Goal: Task Accomplishment & Management: Use online tool/utility

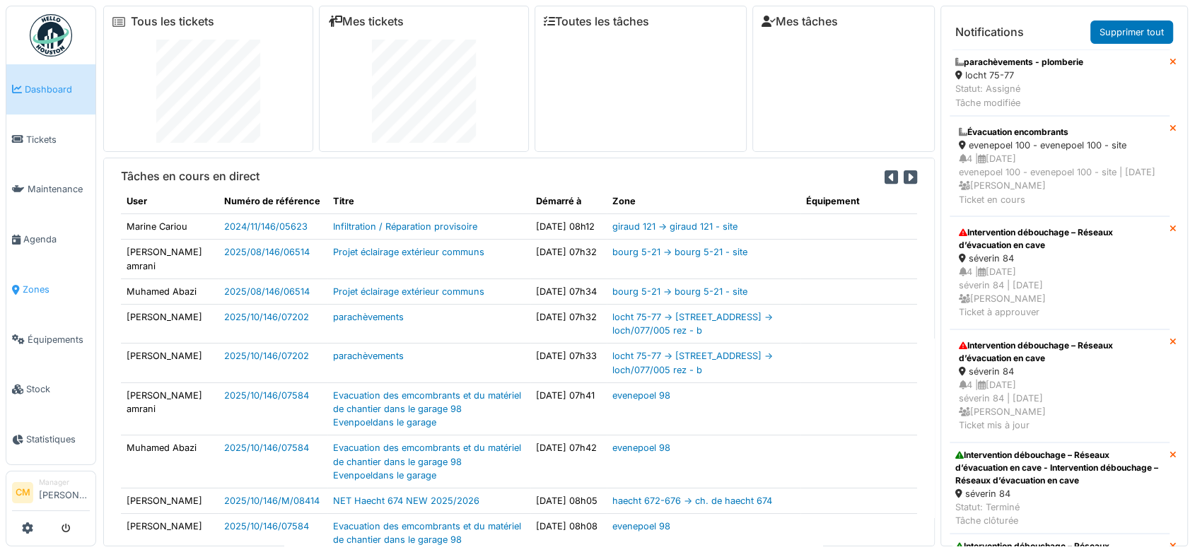
click at [31, 283] on span "Zones" at bounding box center [56, 289] width 67 height 13
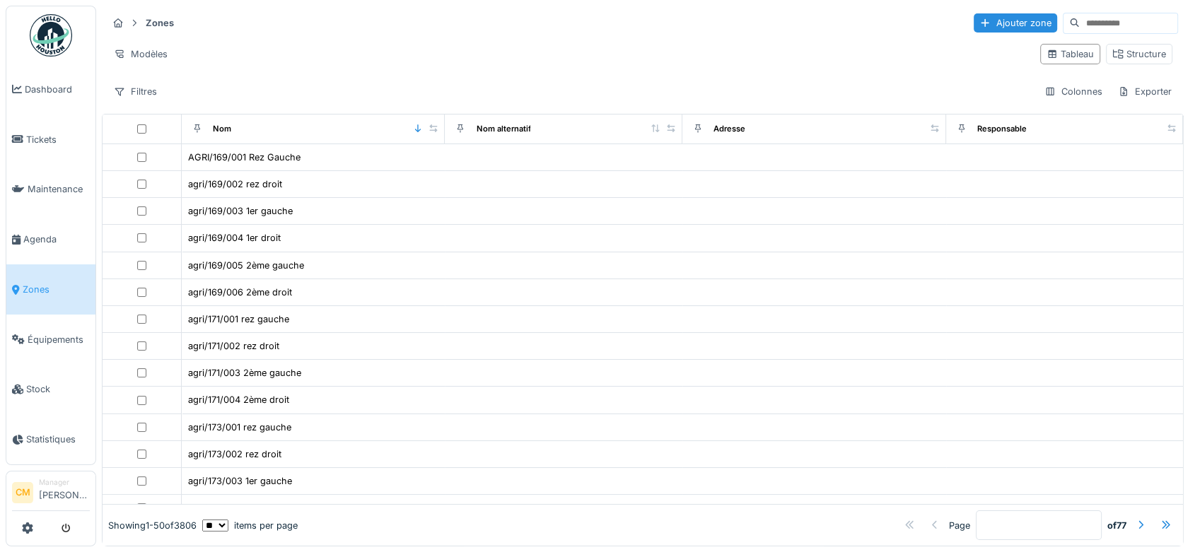
click at [1080, 15] on input at bounding box center [1129, 23] width 98 height 20
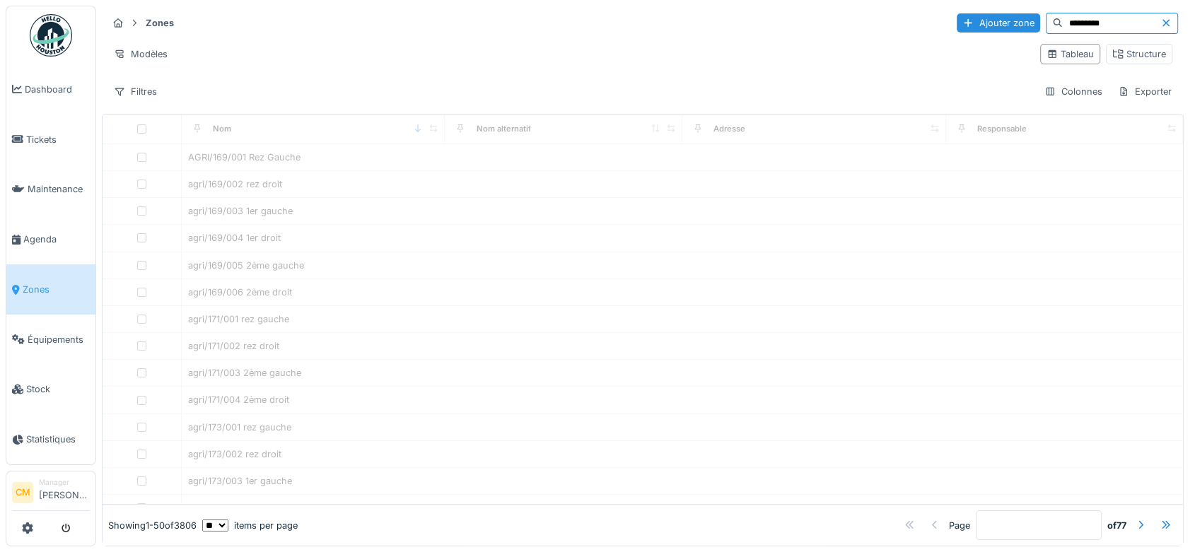
type input "*********"
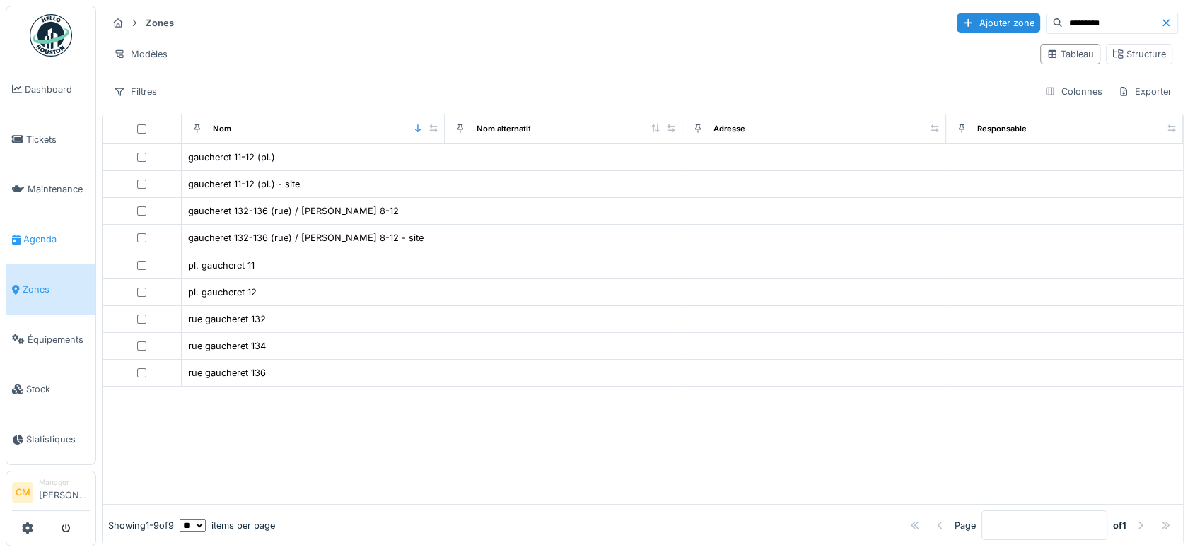
click at [42, 239] on span "Agenda" at bounding box center [56, 239] width 66 height 13
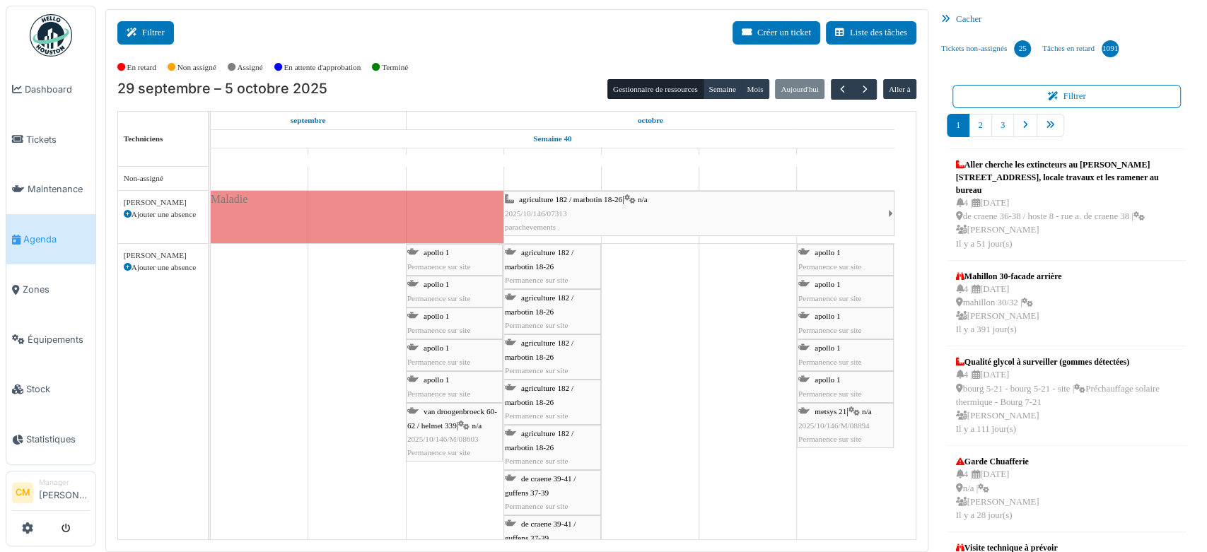
click at [155, 28] on button "Filtrer" at bounding box center [145, 32] width 57 height 23
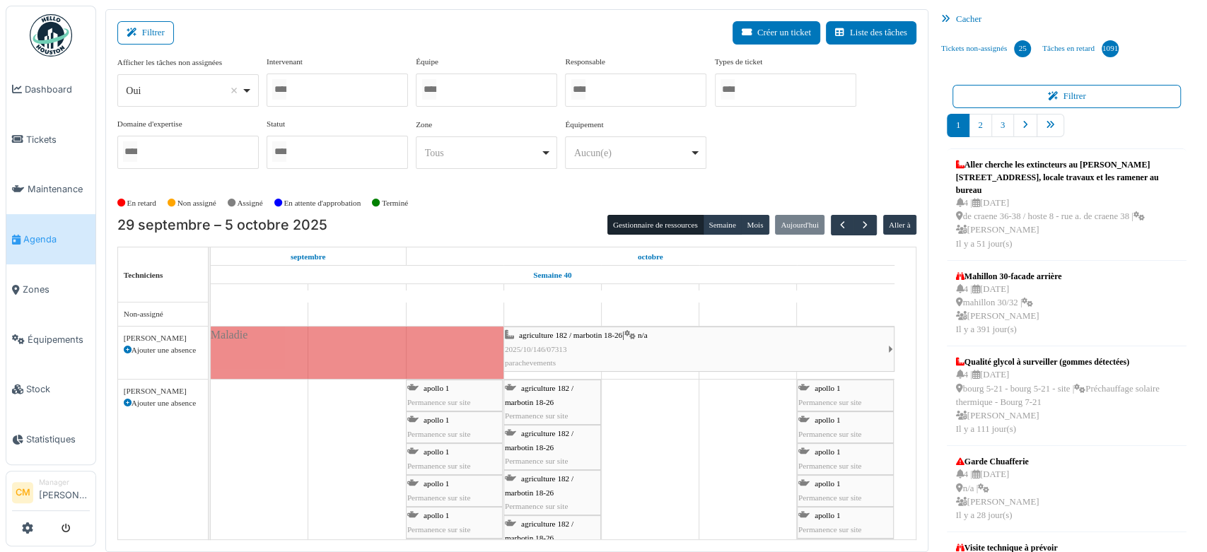
drag, startPoint x: 945, startPoint y: 14, endPoint x: 627, endPoint y: 88, distance: 326.7
click at [945, 17] on icon at bounding box center [948, 19] width 15 height 9
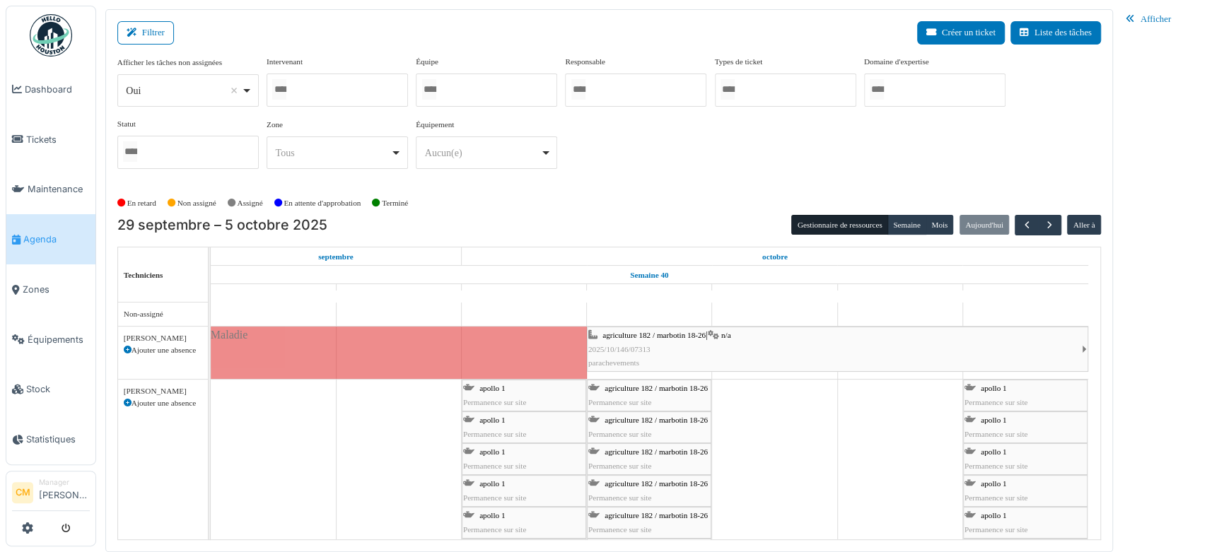
click at [450, 93] on div at bounding box center [486, 90] width 141 height 33
select select
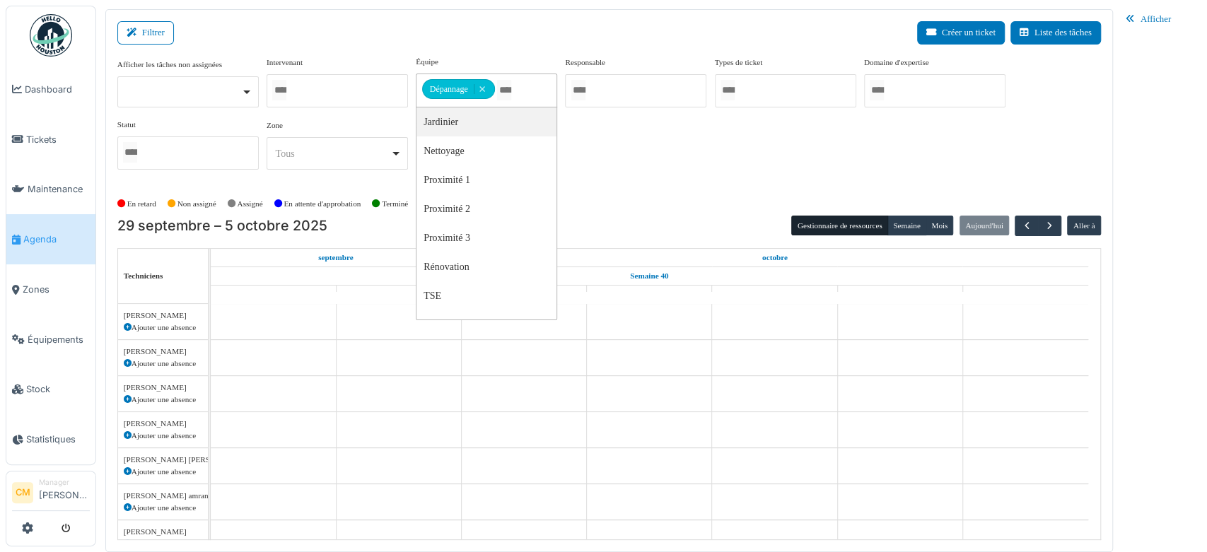
click at [605, 131] on div "Afficher les tâches non assignées Oui Non Intervenant Abdelkader Ouriachi Abdel…" at bounding box center [609, 118] width 984 height 125
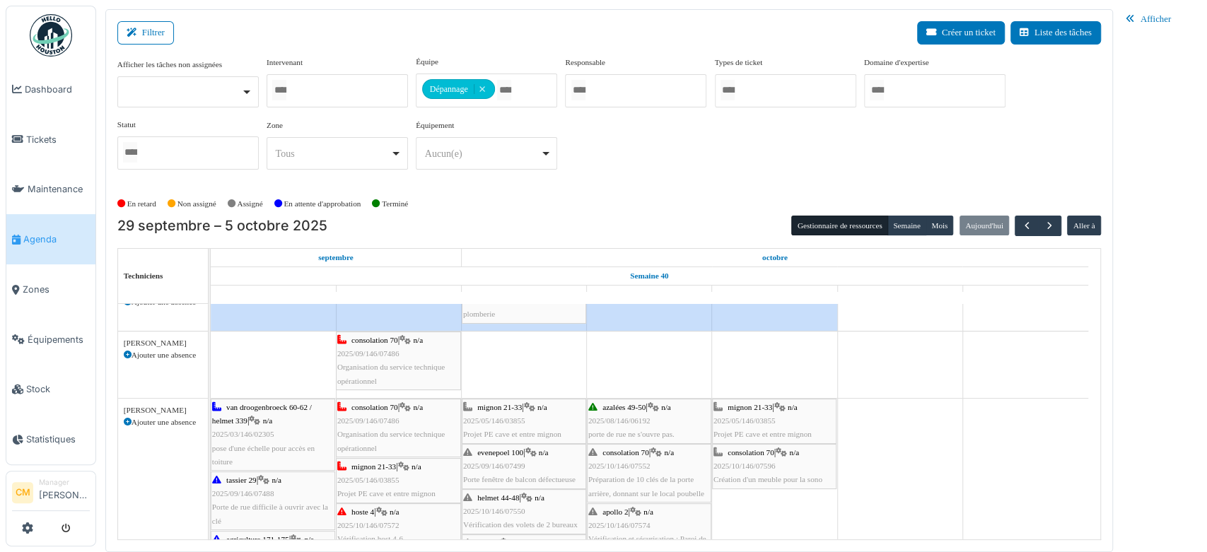
scroll to position [157, 0]
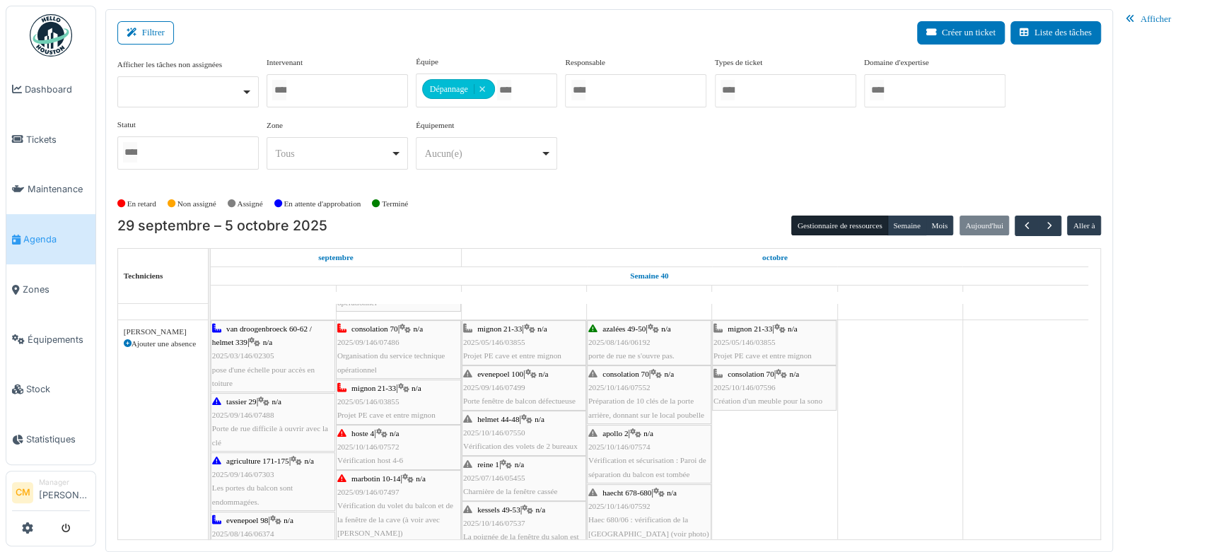
click at [498, 431] on span "2025/10/146/07550" at bounding box center [494, 432] width 62 height 8
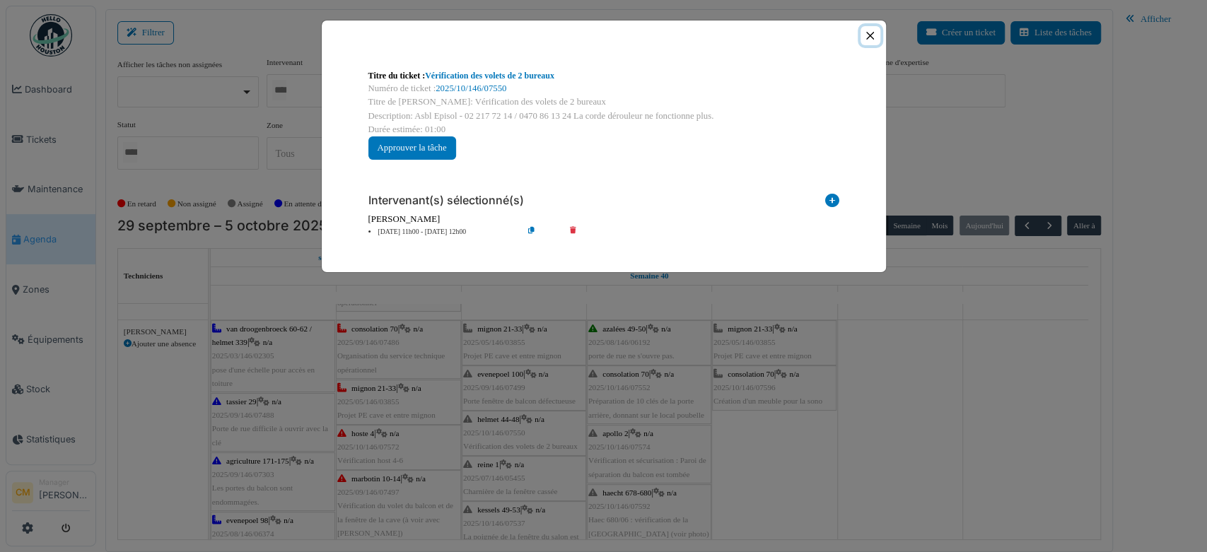
click at [865, 38] on button "Close" at bounding box center [869, 35] width 19 height 19
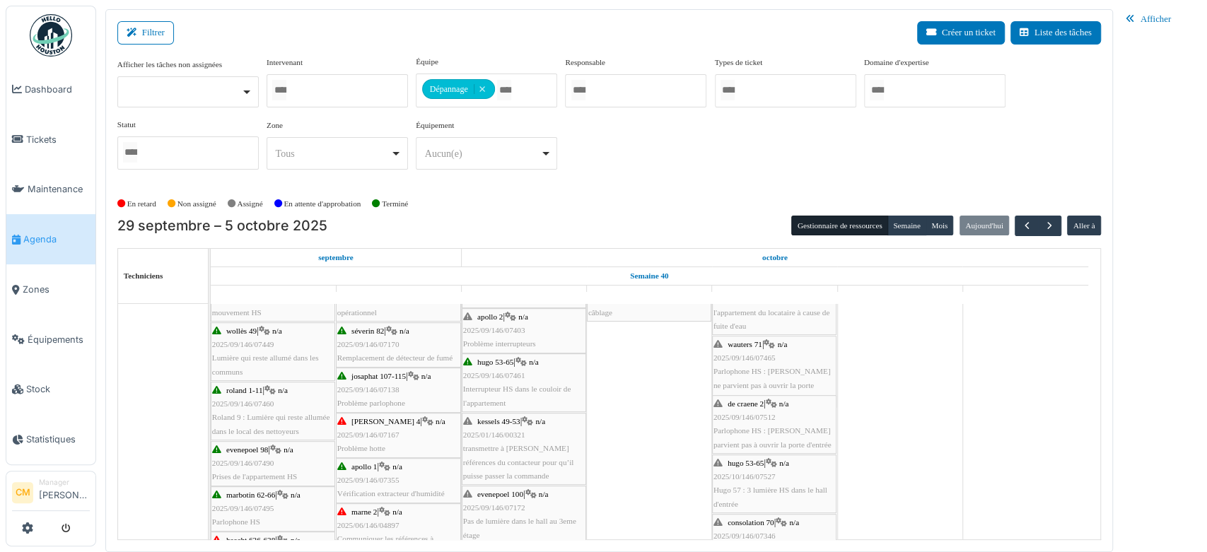
scroll to position [0, 0]
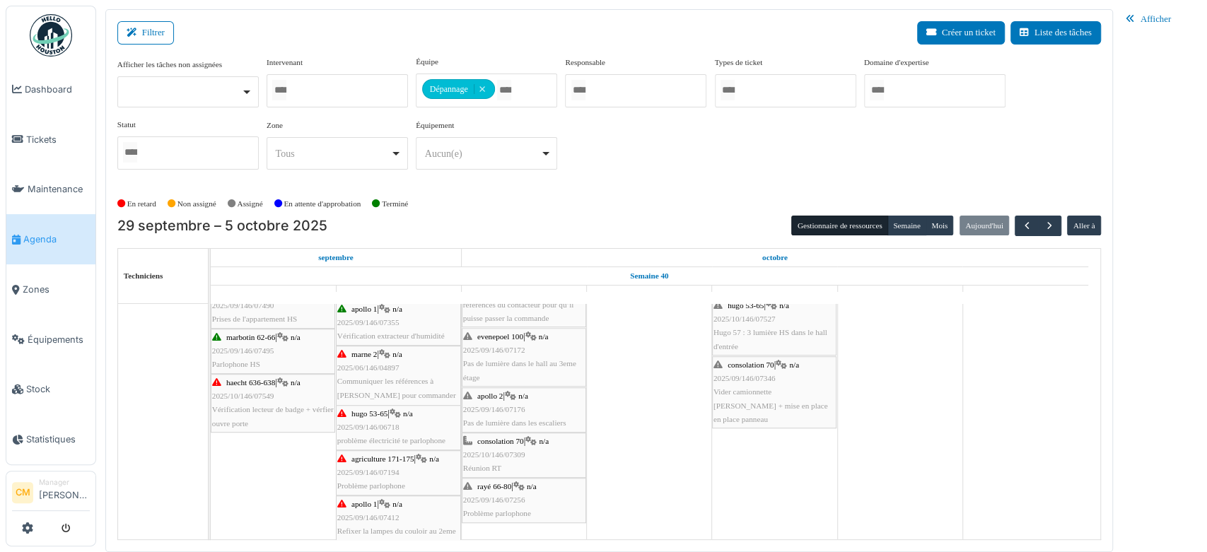
click at [364, 366] on span "2025/06/146/04897" at bounding box center [368, 367] width 62 height 8
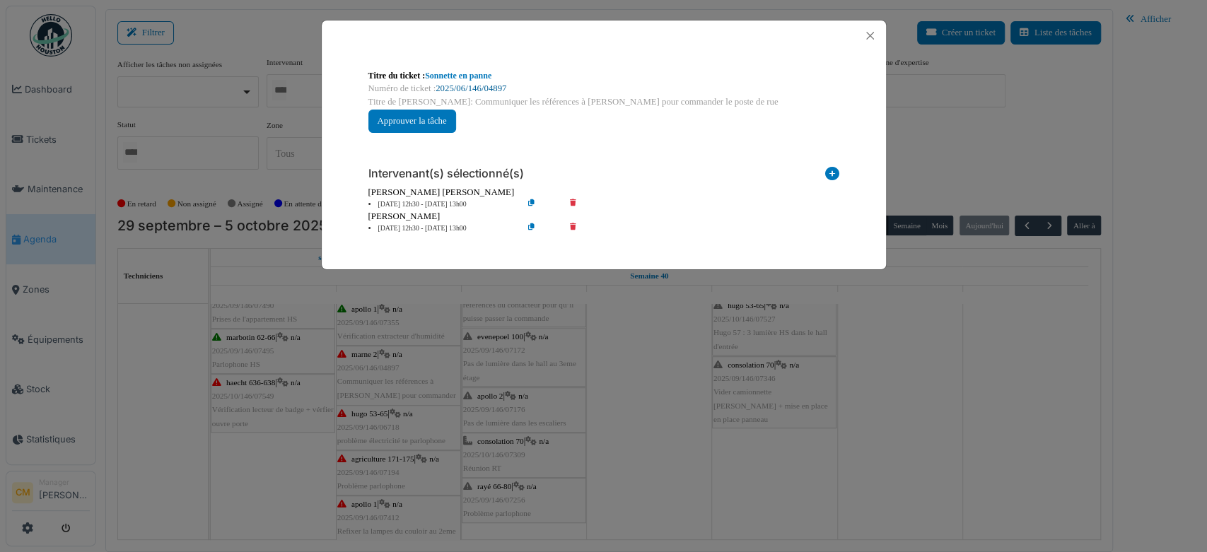
click at [491, 86] on link "2025/06/146/04897" at bounding box center [471, 88] width 71 height 10
click at [867, 35] on button "Close" at bounding box center [869, 35] width 19 height 19
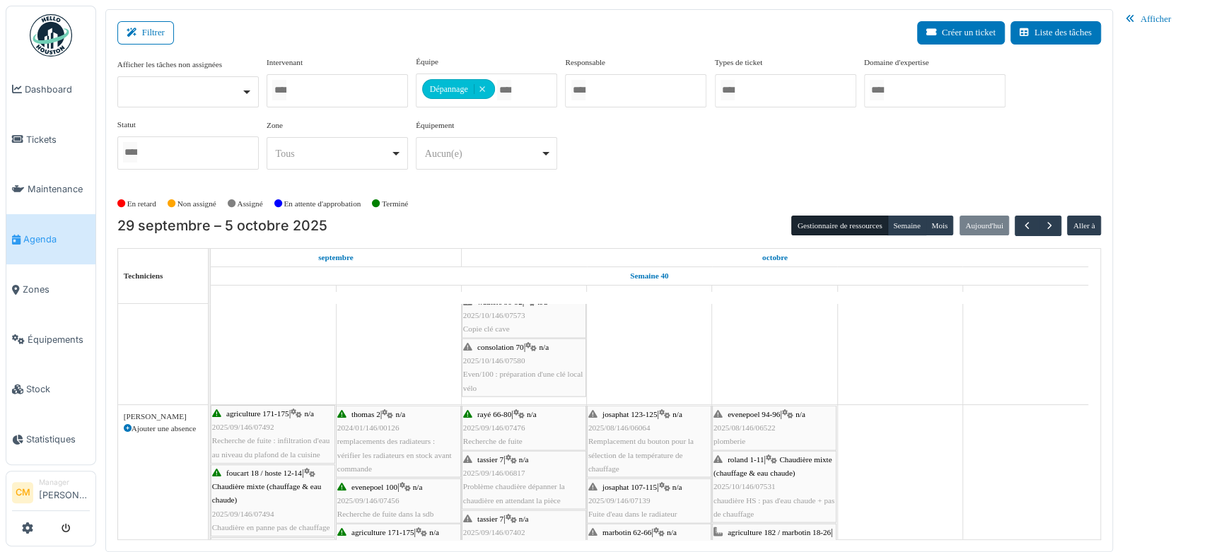
scroll to position [2042, 0]
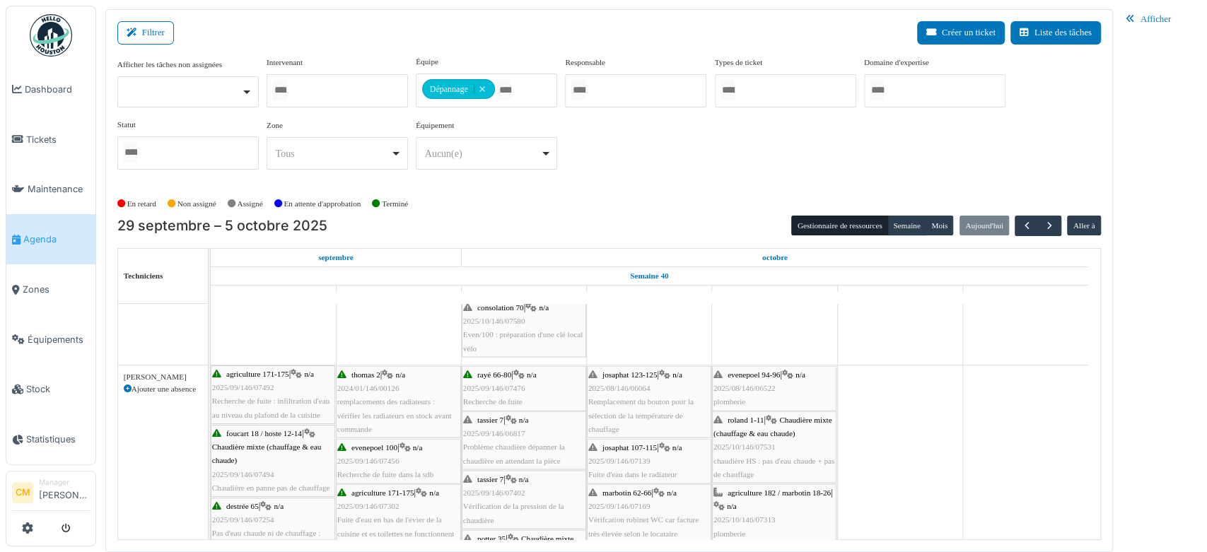
click at [498, 428] on span "2025/09/146/06817" at bounding box center [494, 432] width 62 height 8
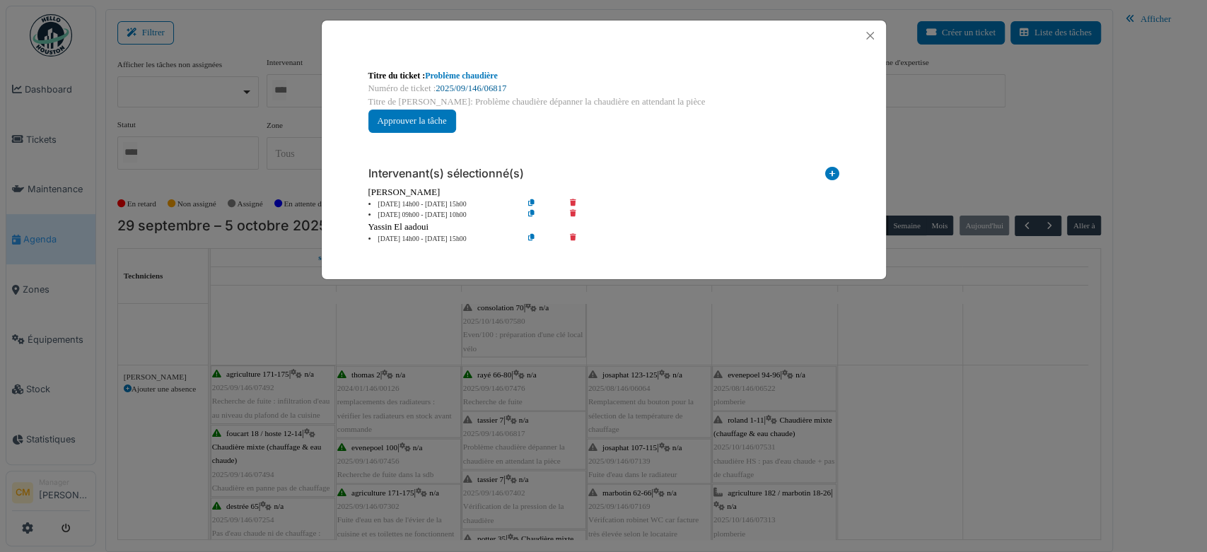
click at [475, 84] on link "2025/09/146/06817" at bounding box center [471, 88] width 71 height 10
click at [872, 38] on button "Close" at bounding box center [869, 35] width 19 height 19
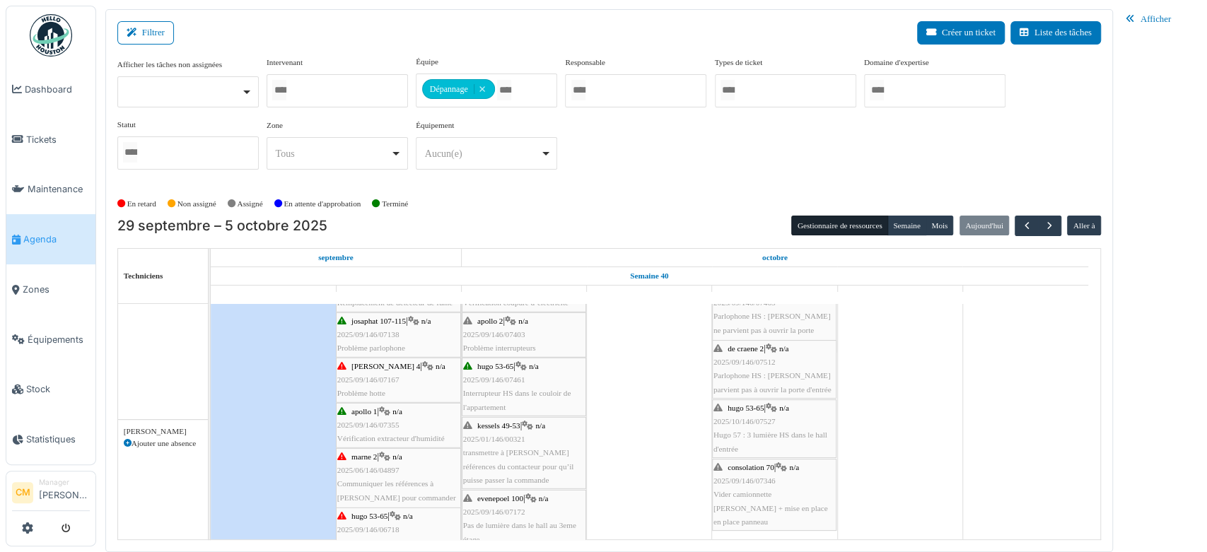
scroll to position [2726, 0]
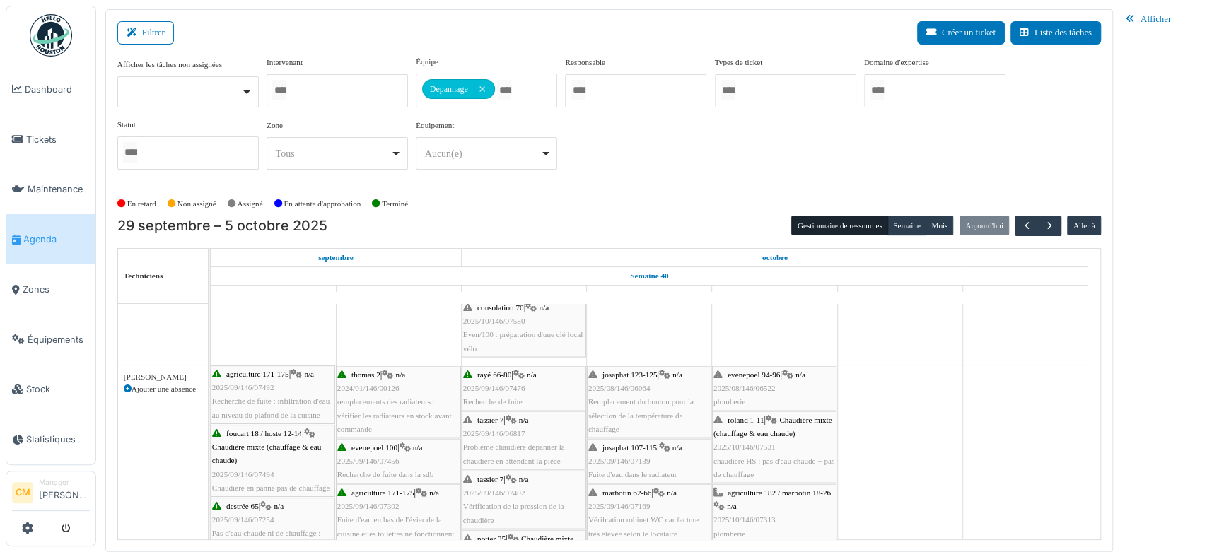
click at [316, 88] on div at bounding box center [337, 90] width 141 height 33
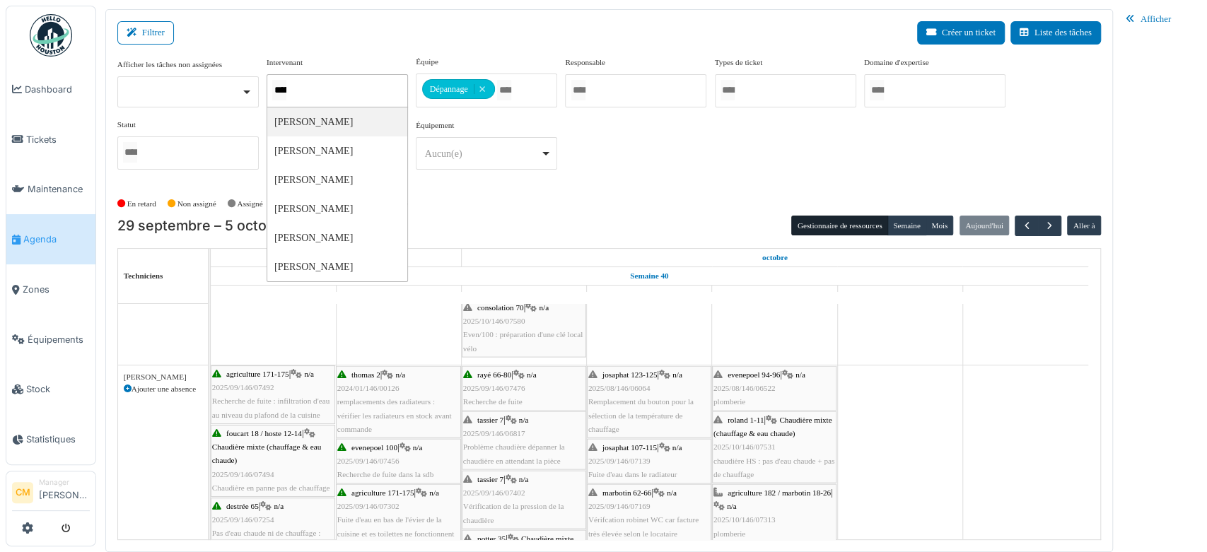
type input "******"
click at [639, 182] on div "**********" at bounding box center [609, 124] width 984 height 136
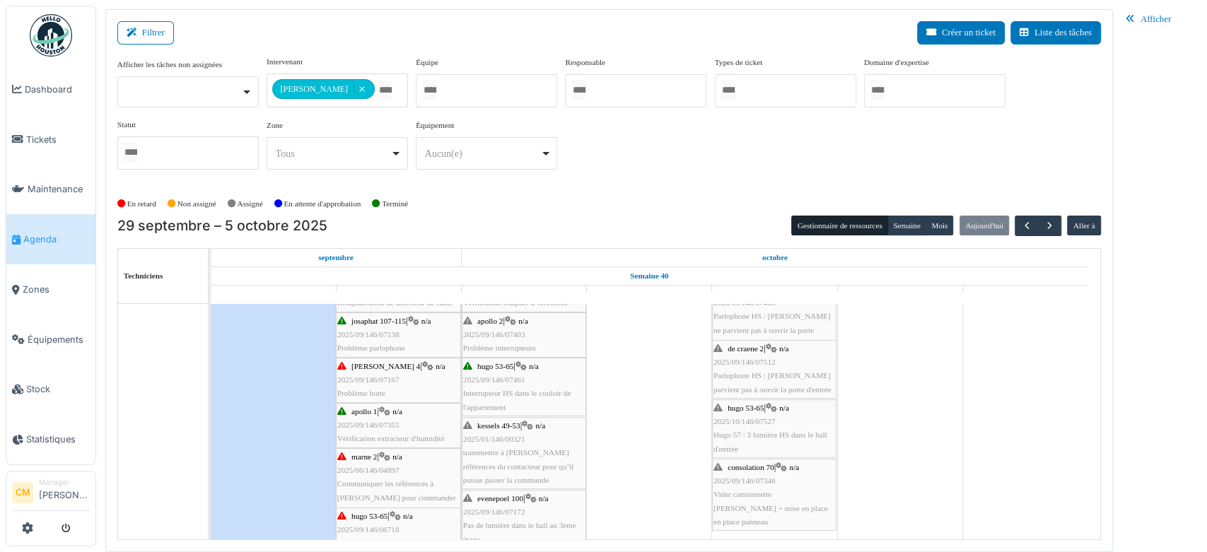
click at [356, 416] on div "apollo 1 | n/a 2025/09/146/07355 Vérification extracteur d'humidité" at bounding box center [398, 425] width 122 height 41
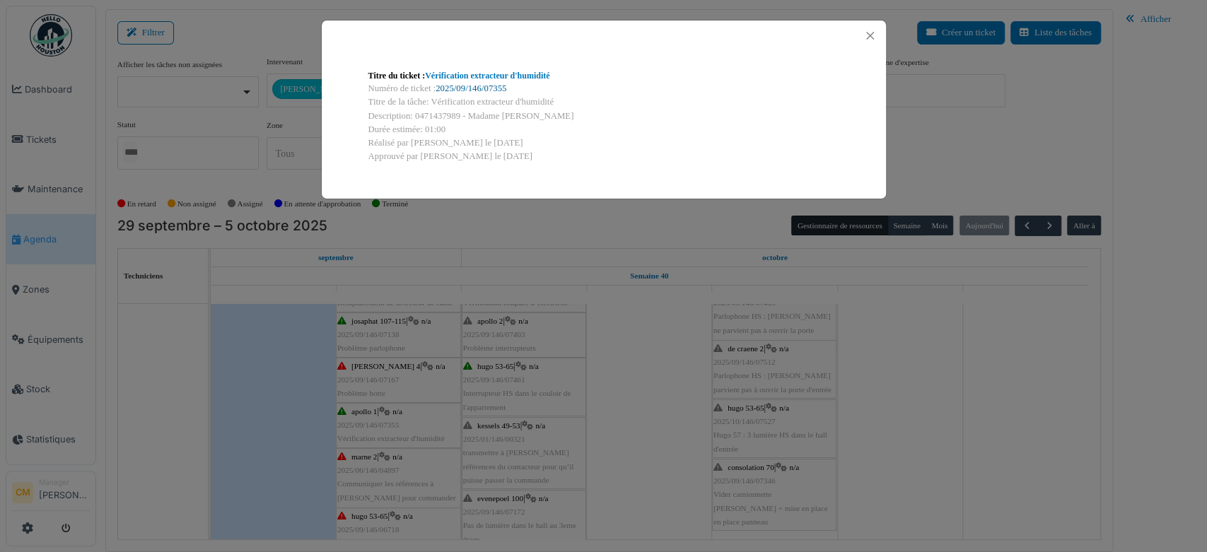
click at [474, 89] on link "2025/09/146/07355" at bounding box center [471, 88] width 71 height 10
click at [865, 33] on button "Close" at bounding box center [869, 35] width 19 height 19
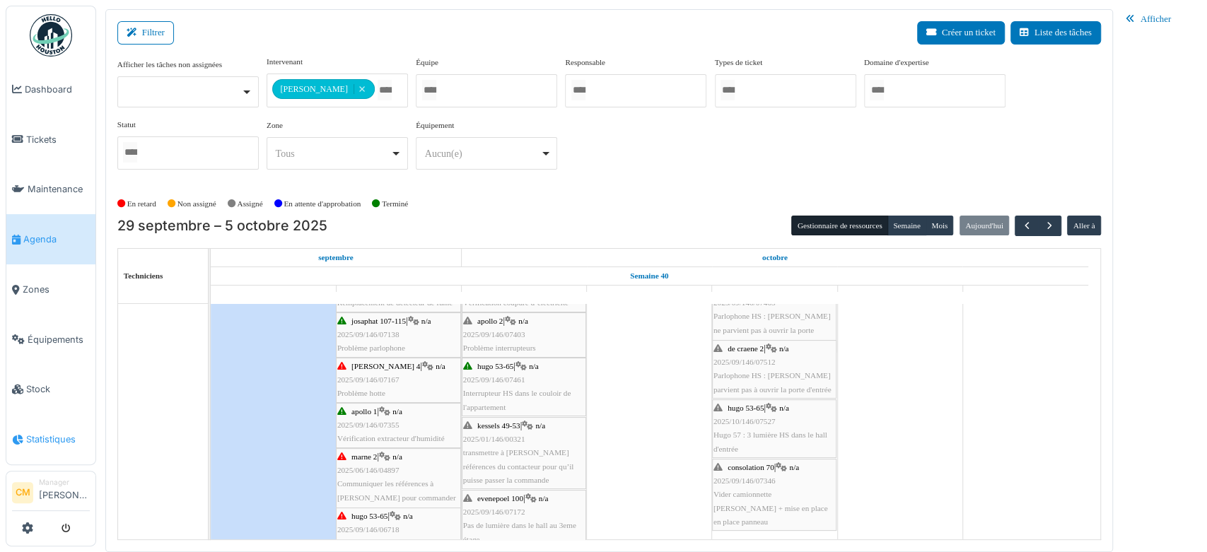
click at [57, 433] on span "Statistiques" at bounding box center [58, 439] width 64 height 13
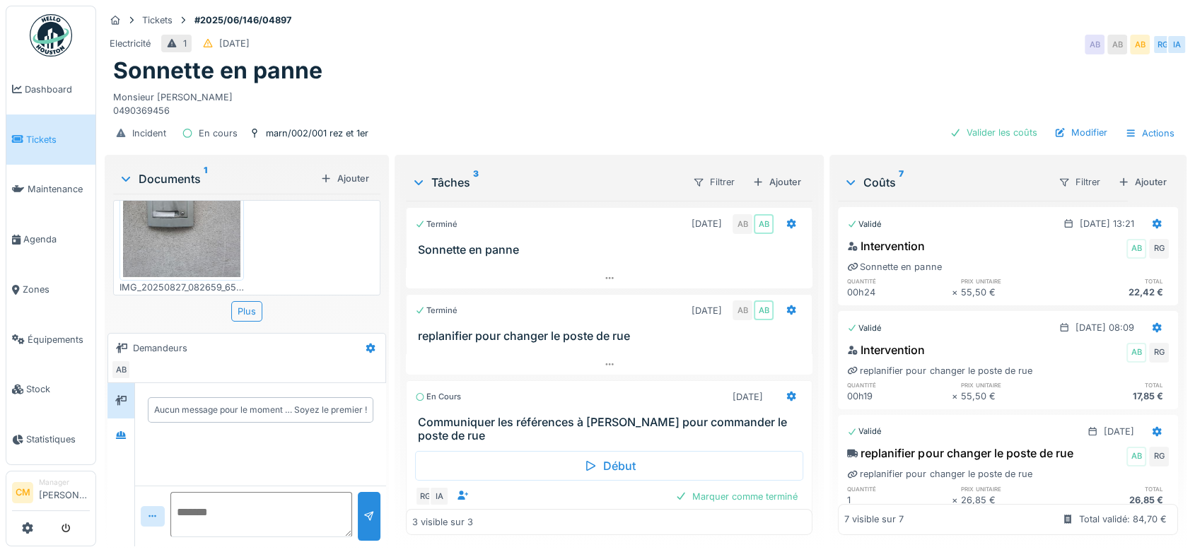
scroll to position [11, 0]
click at [113, 427] on div at bounding box center [120, 436] width 21 height 18
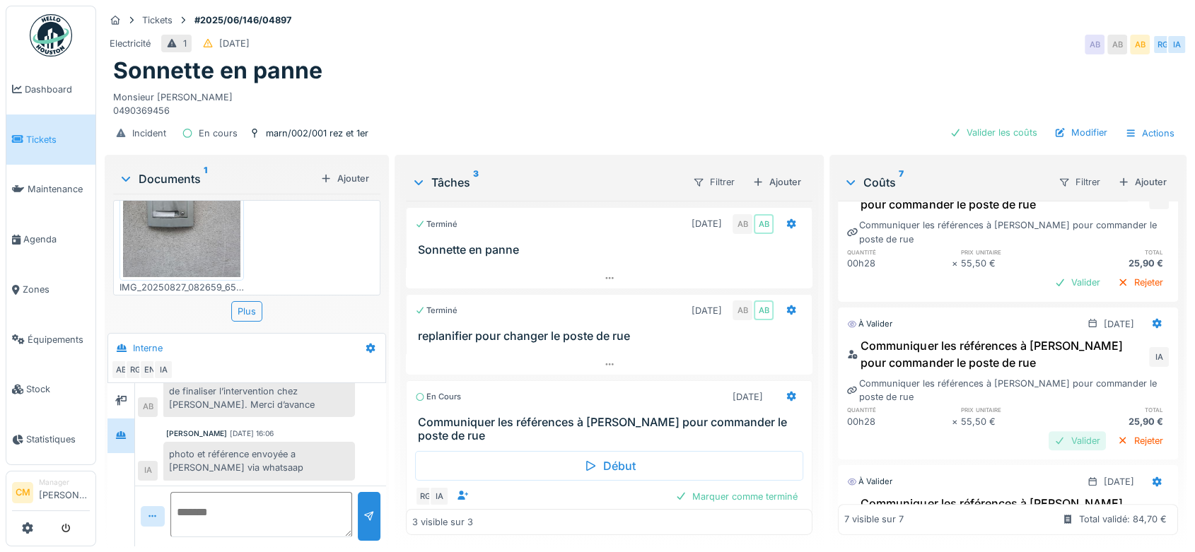
scroll to position [377, 0]
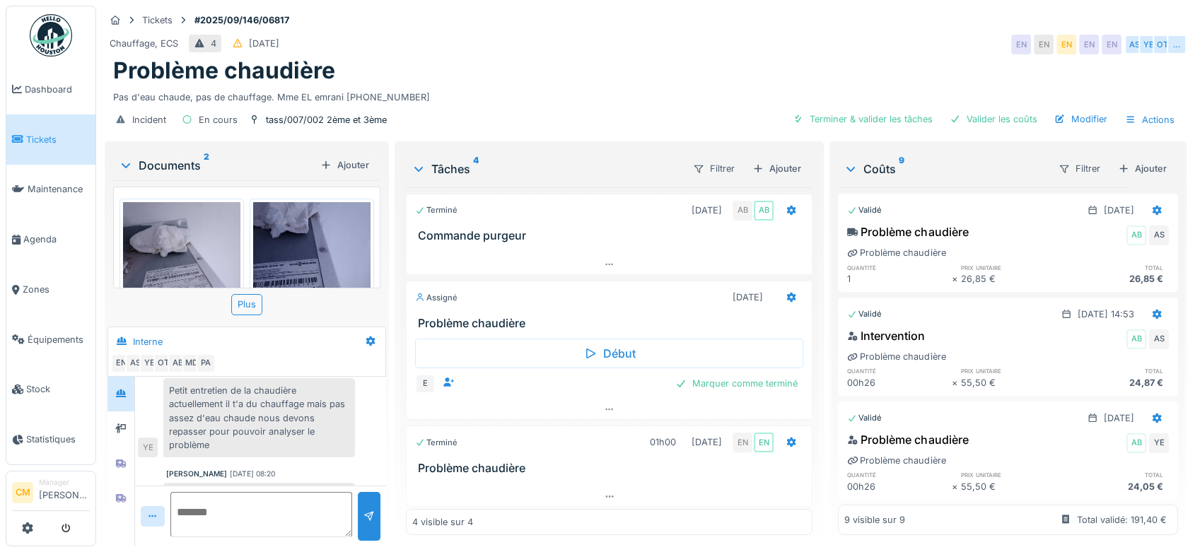
scroll to position [362, 0]
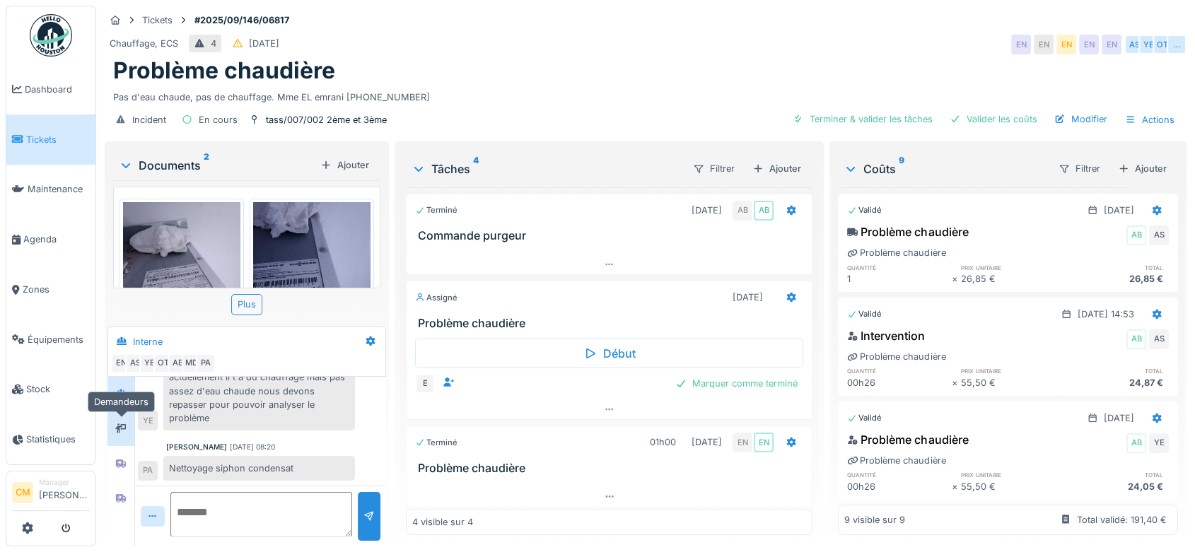
click at [120, 424] on icon at bounding box center [120, 428] width 11 height 9
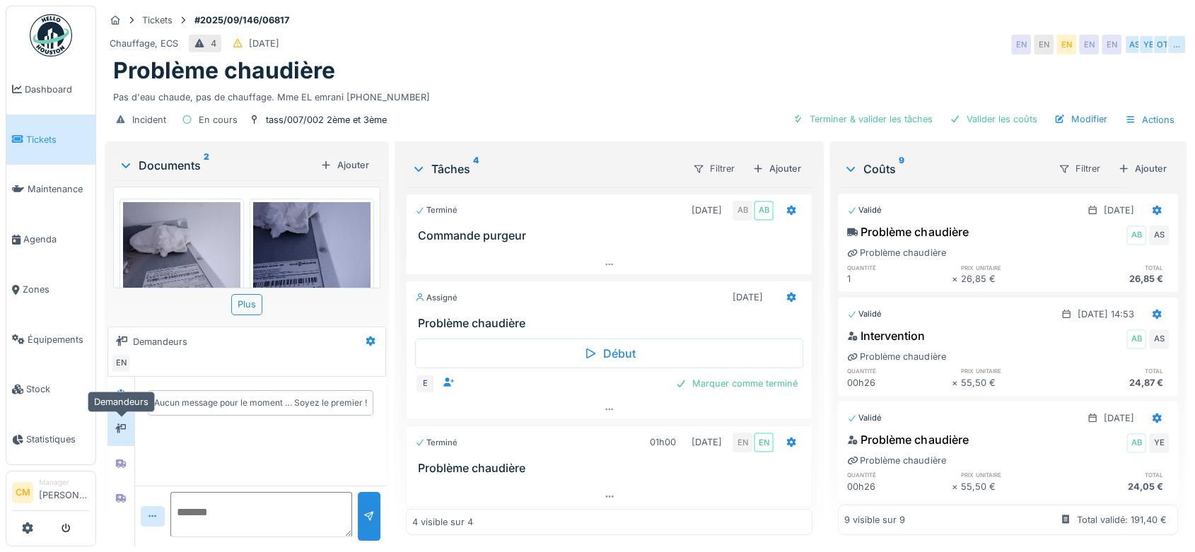
scroll to position [0, 0]
click at [119, 462] on icon at bounding box center [120, 463] width 11 height 9
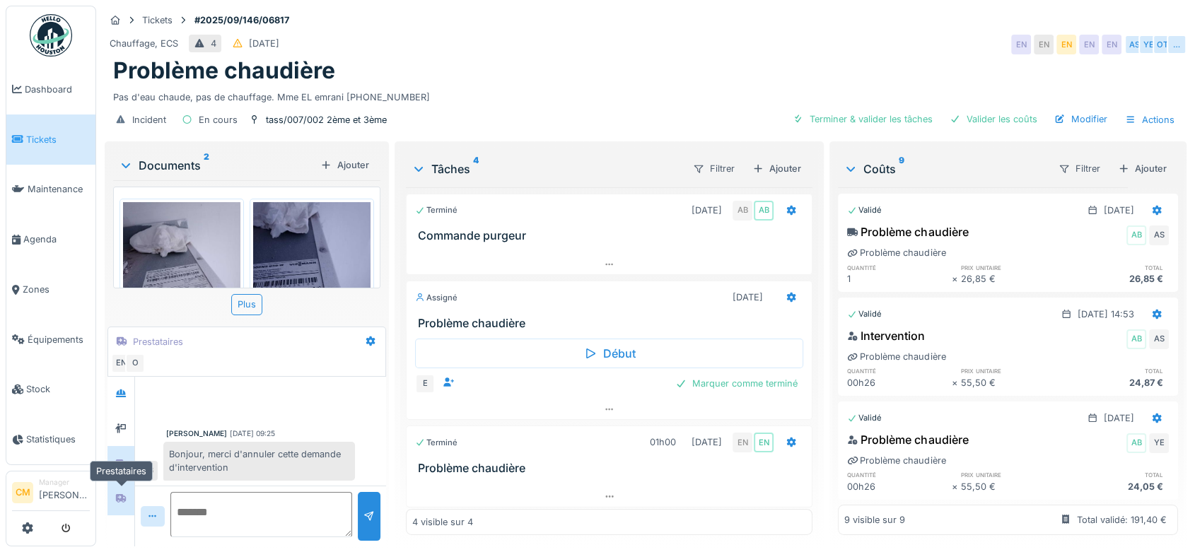
click at [119, 499] on icon at bounding box center [121, 498] width 10 height 8
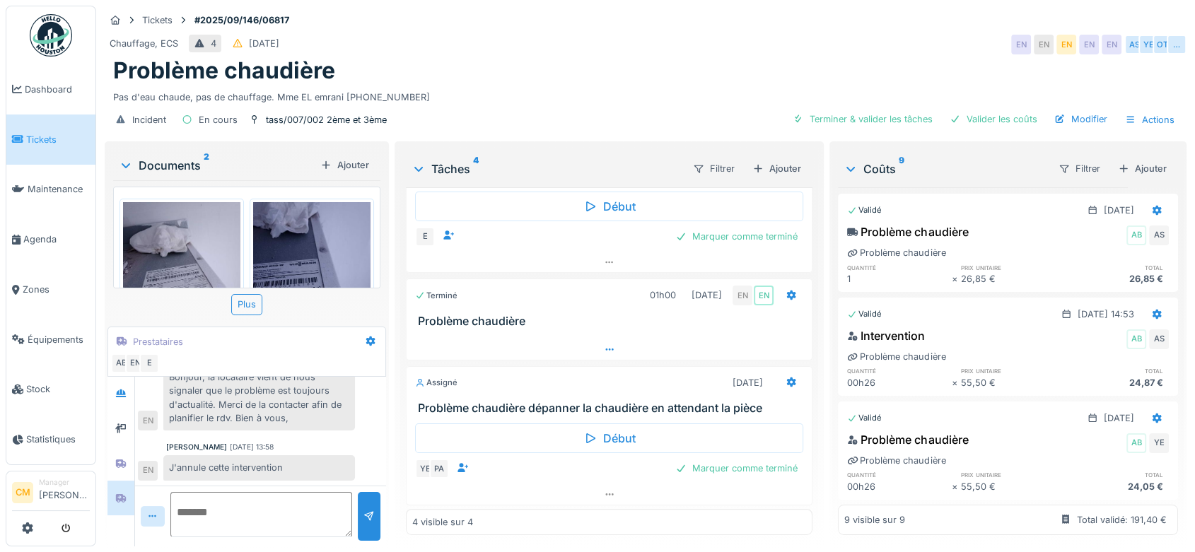
scroll to position [11, 0]
click at [120, 390] on icon at bounding box center [121, 394] width 10 height 8
click at [130, 163] on icon at bounding box center [126, 165] width 8 height 5
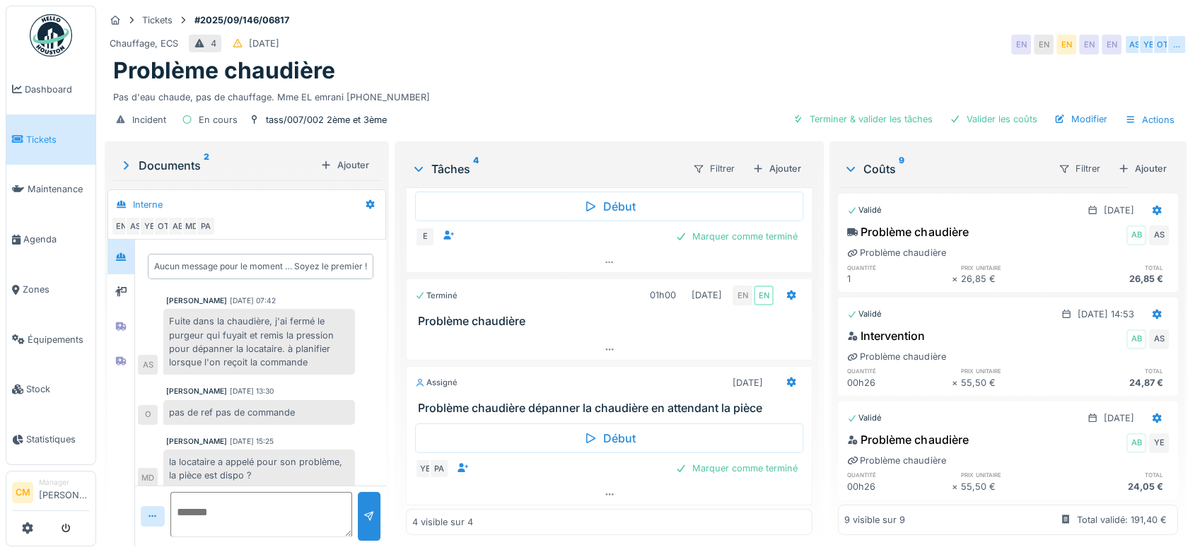
scroll to position [0, 0]
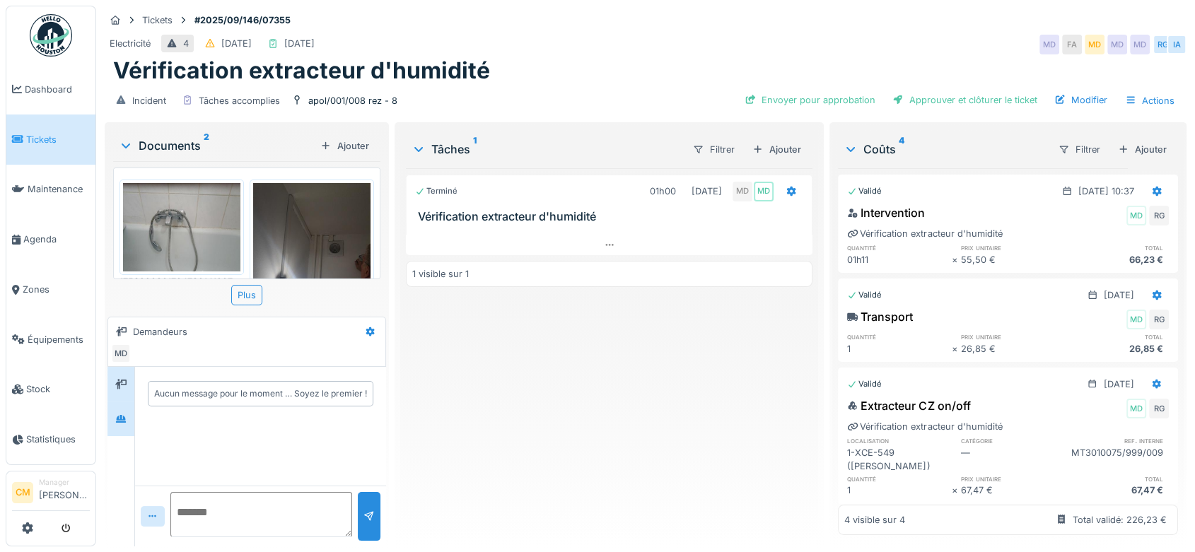
scroll to position [11, 0]
click at [124, 414] on icon at bounding box center [120, 418] width 11 height 9
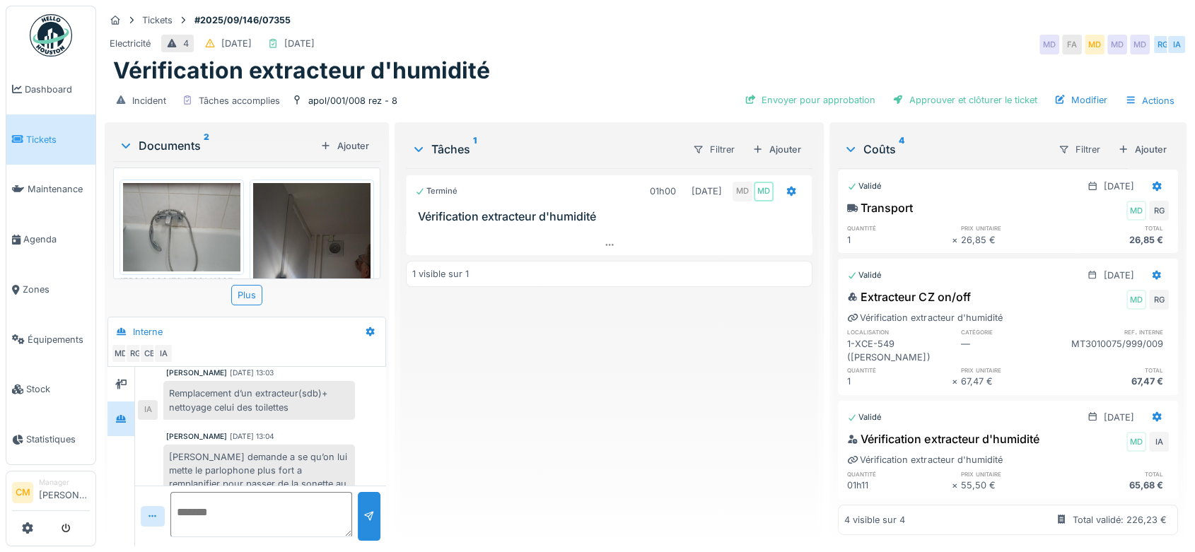
scroll to position [136, 0]
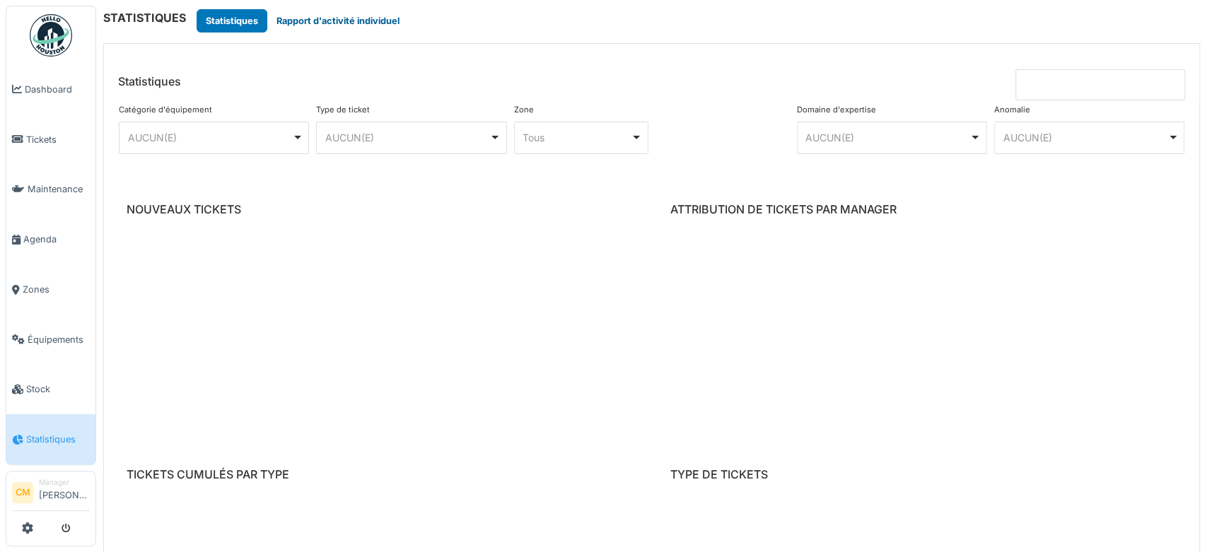
click at [351, 18] on button "Rapport d'activité individuel" at bounding box center [337, 20] width 141 height 23
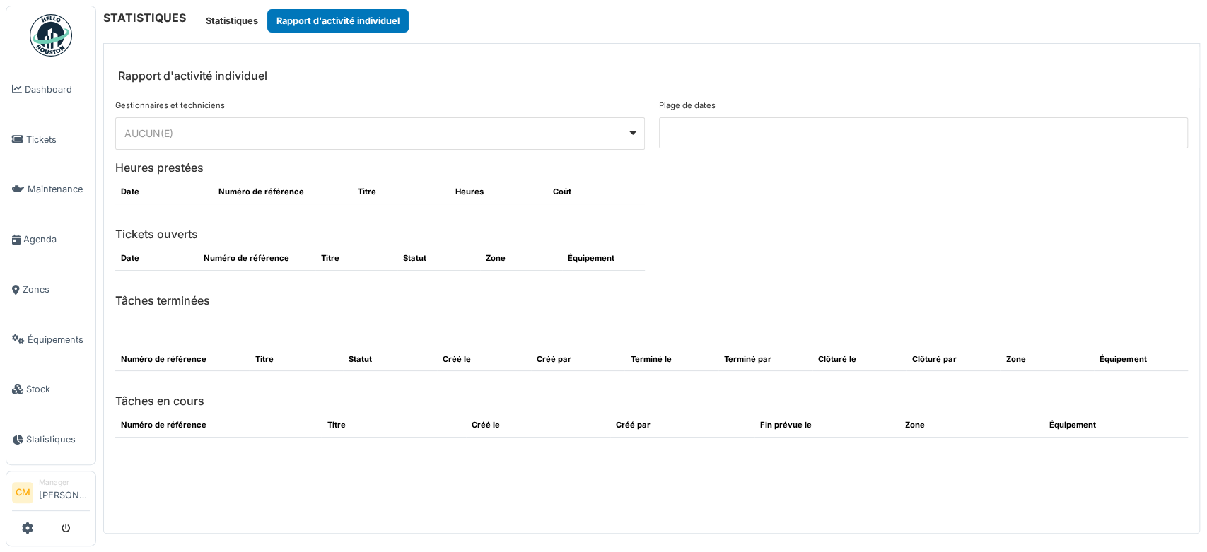
click at [175, 132] on div "AUCUN(E) Remove item" at bounding box center [375, 133] width 503 height 15
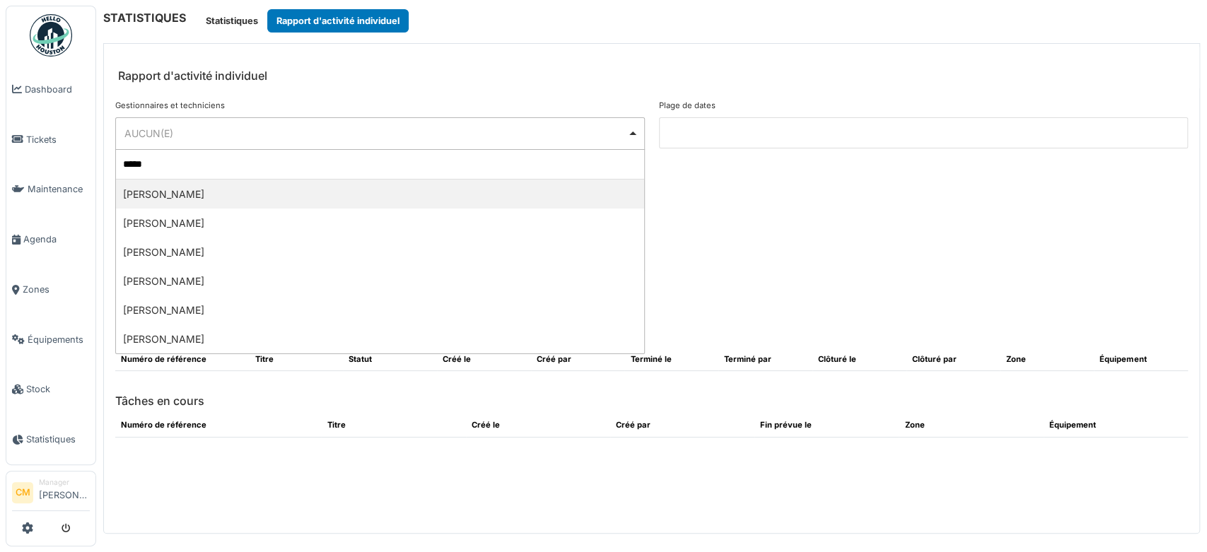
type input "******"
select select "*********"
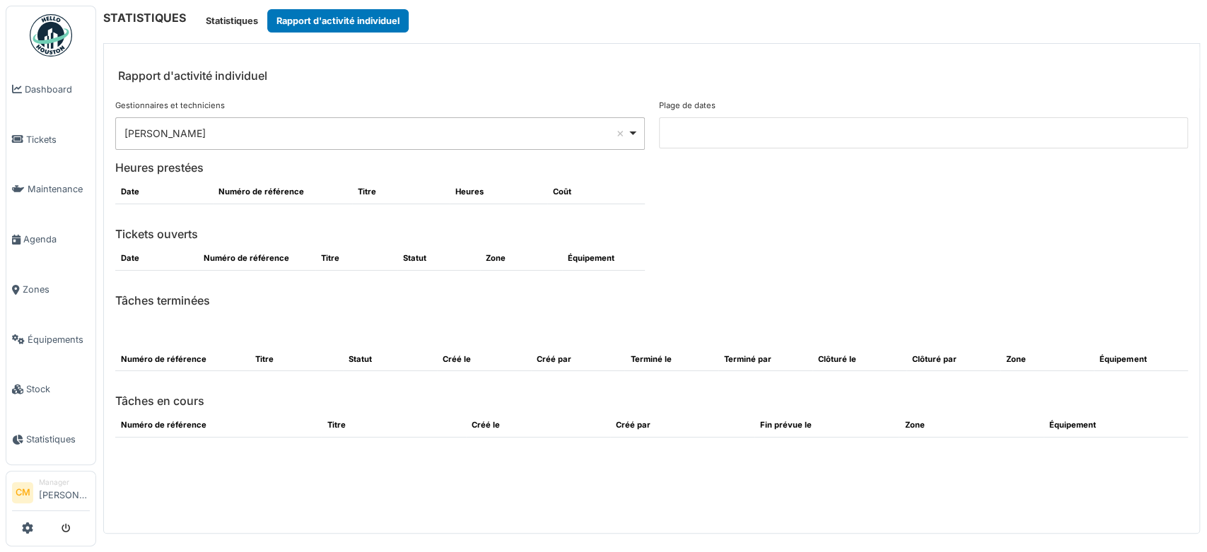
click at [700, 132] on input at bounding box center [924, 132] width 530 height 31
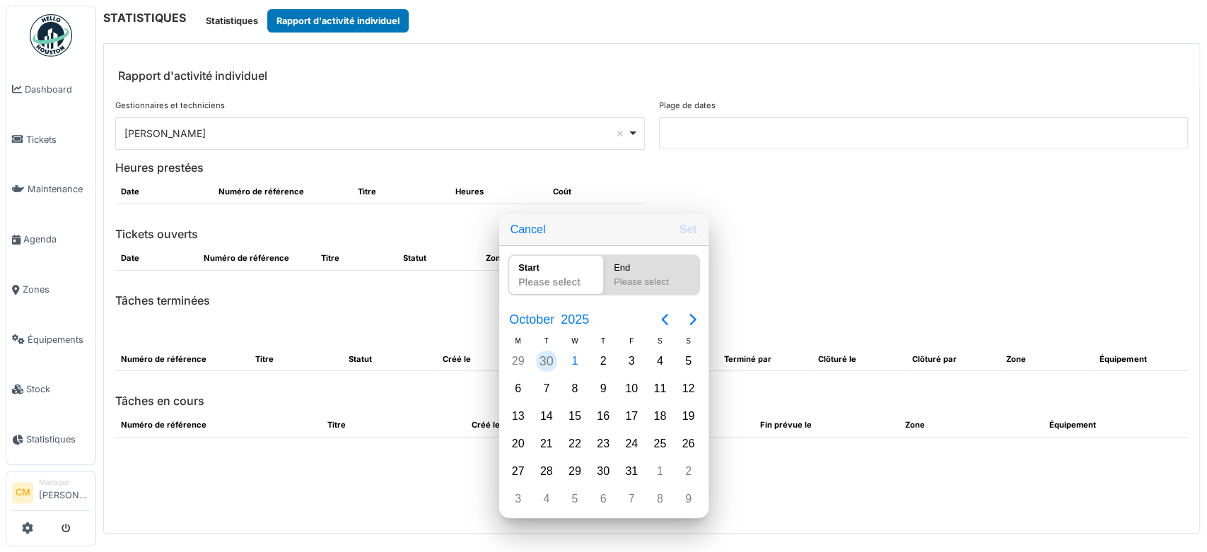
click at [551, 368] on div "30" at bounding box center [546, 361] width 21 height 21
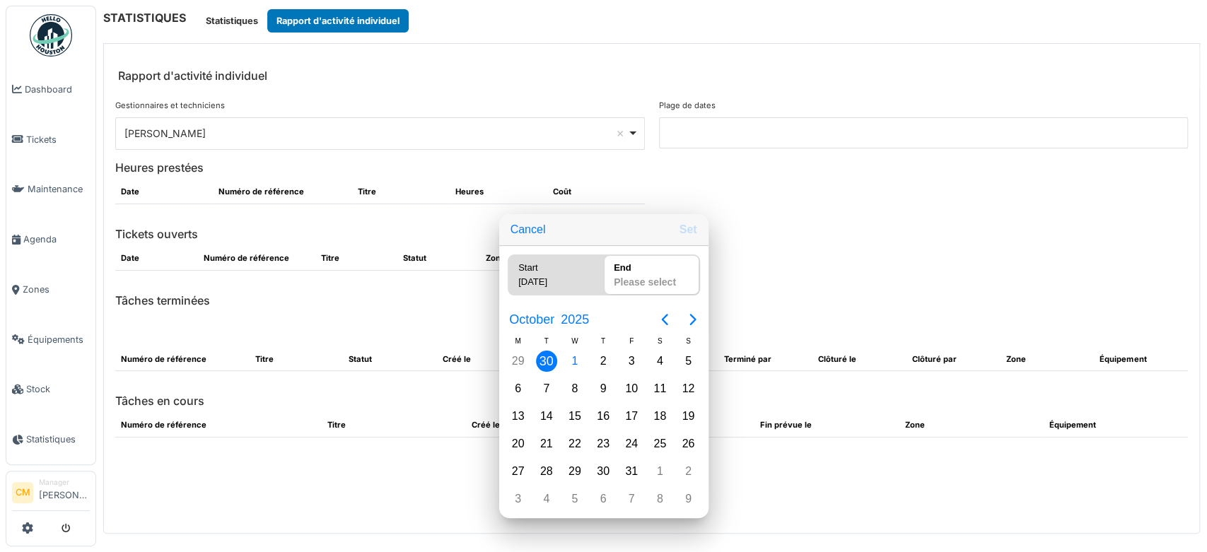
click at [551, 368] on div "30" at bounding box center [546, 361] width 21 height 21
click at [686, 229] on button "Set" at bounding box center [688, 229] width 29 height 25
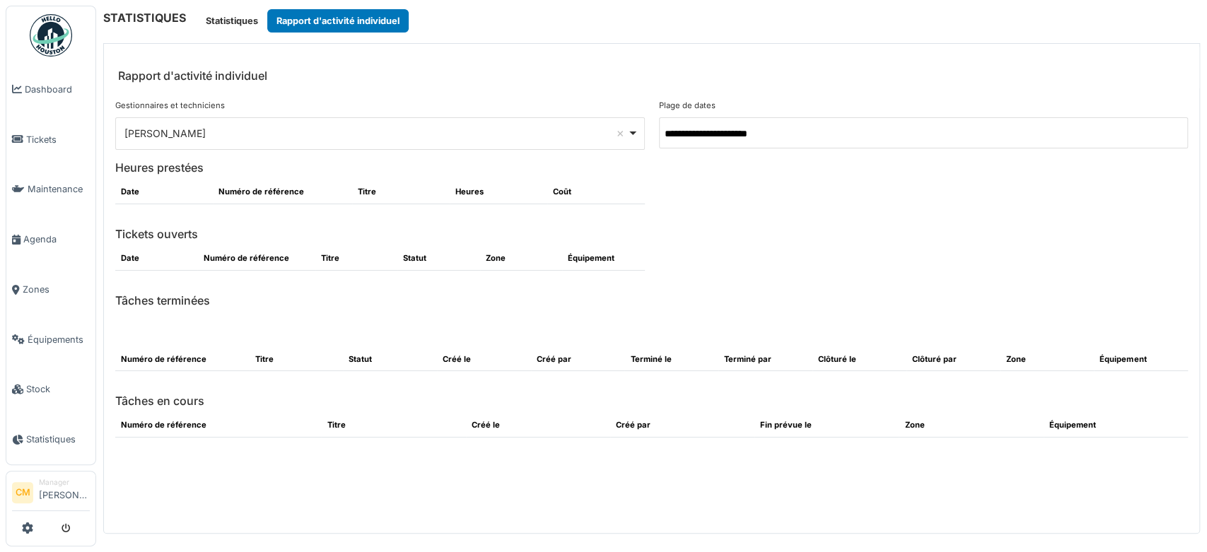
click at [840, 135] on input "**********" at bounding box center [924, 132] width 530 height 31
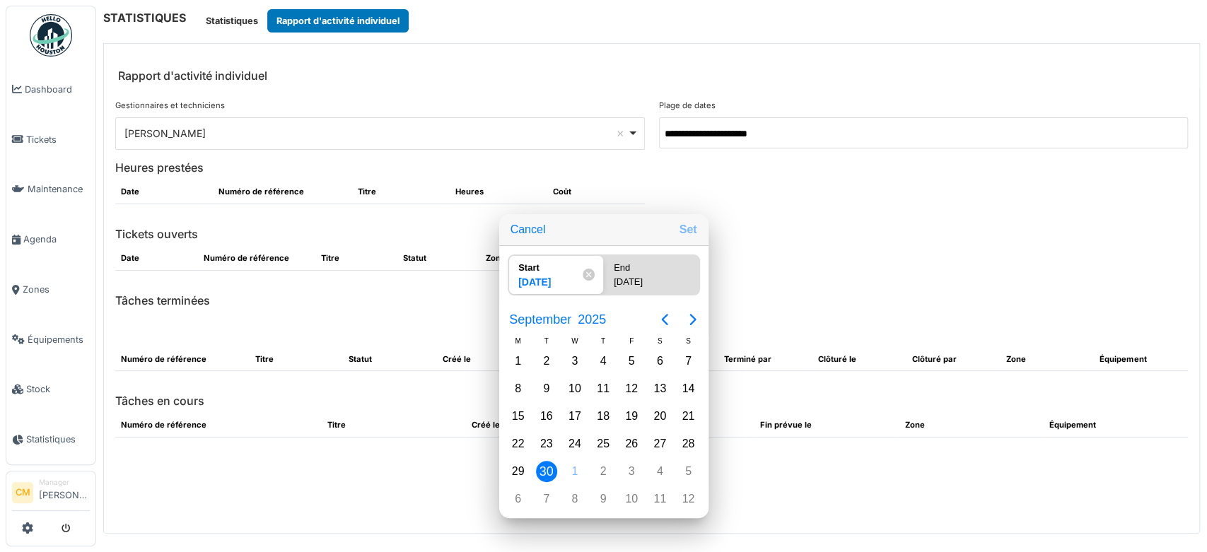
click at [691, 231] on button "Set" at bounding box center [688, 229] width 29 height 25
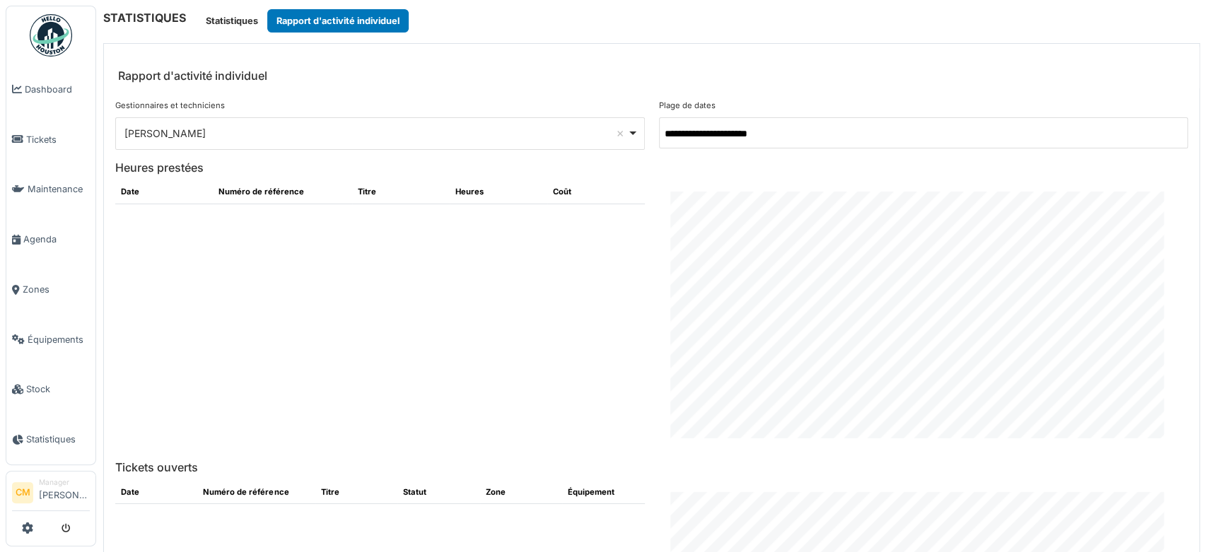
click at [836, 135] on input "**********" at bounding box center [924, 132] width 530 height 31
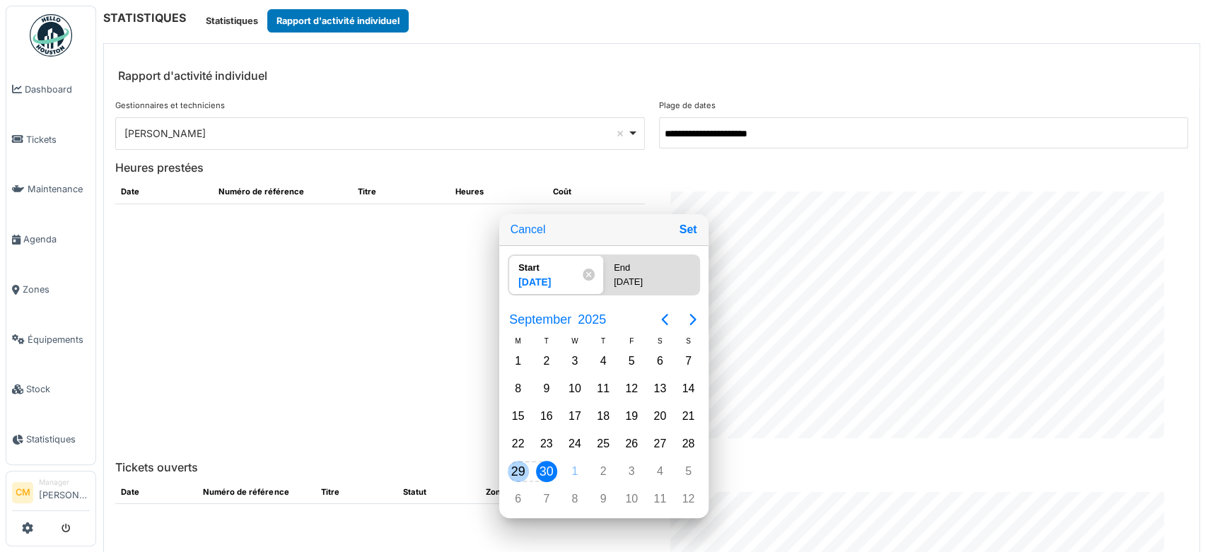
click at [516, 476] on div "29" at bounding box center [518, 471] width 21 height 21
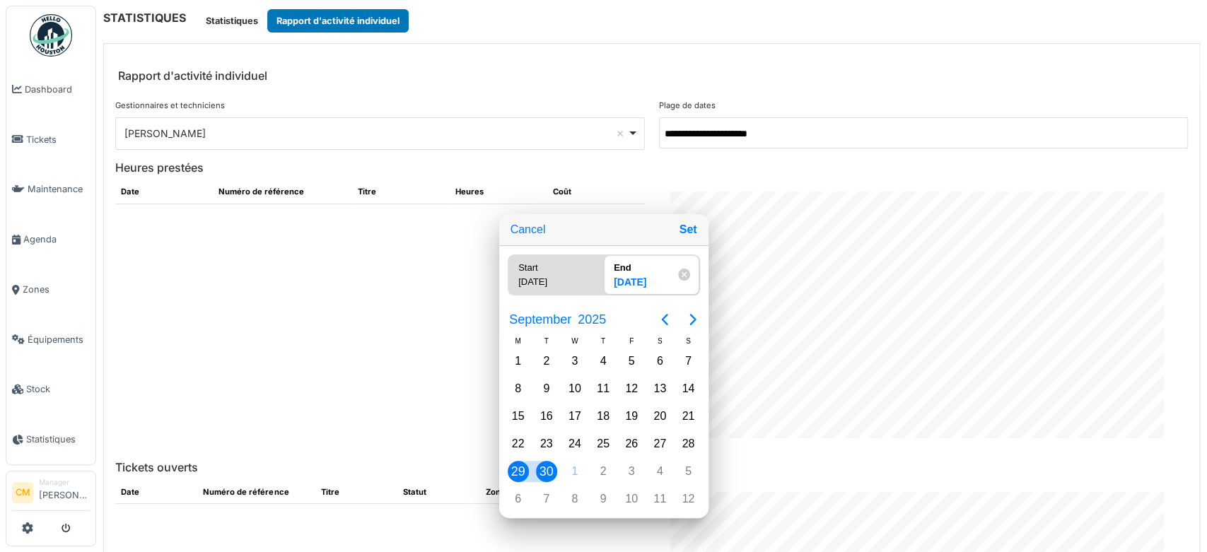
click at [546, 472] on div "30" at bounding box center [546, 471] width 21 height 21
click at [686, 232] on button "Set" at bounding box center [688, 229] width 29 height 25
type input "**********"
